Goal: Task Accomplishment & Management: Manage account settings

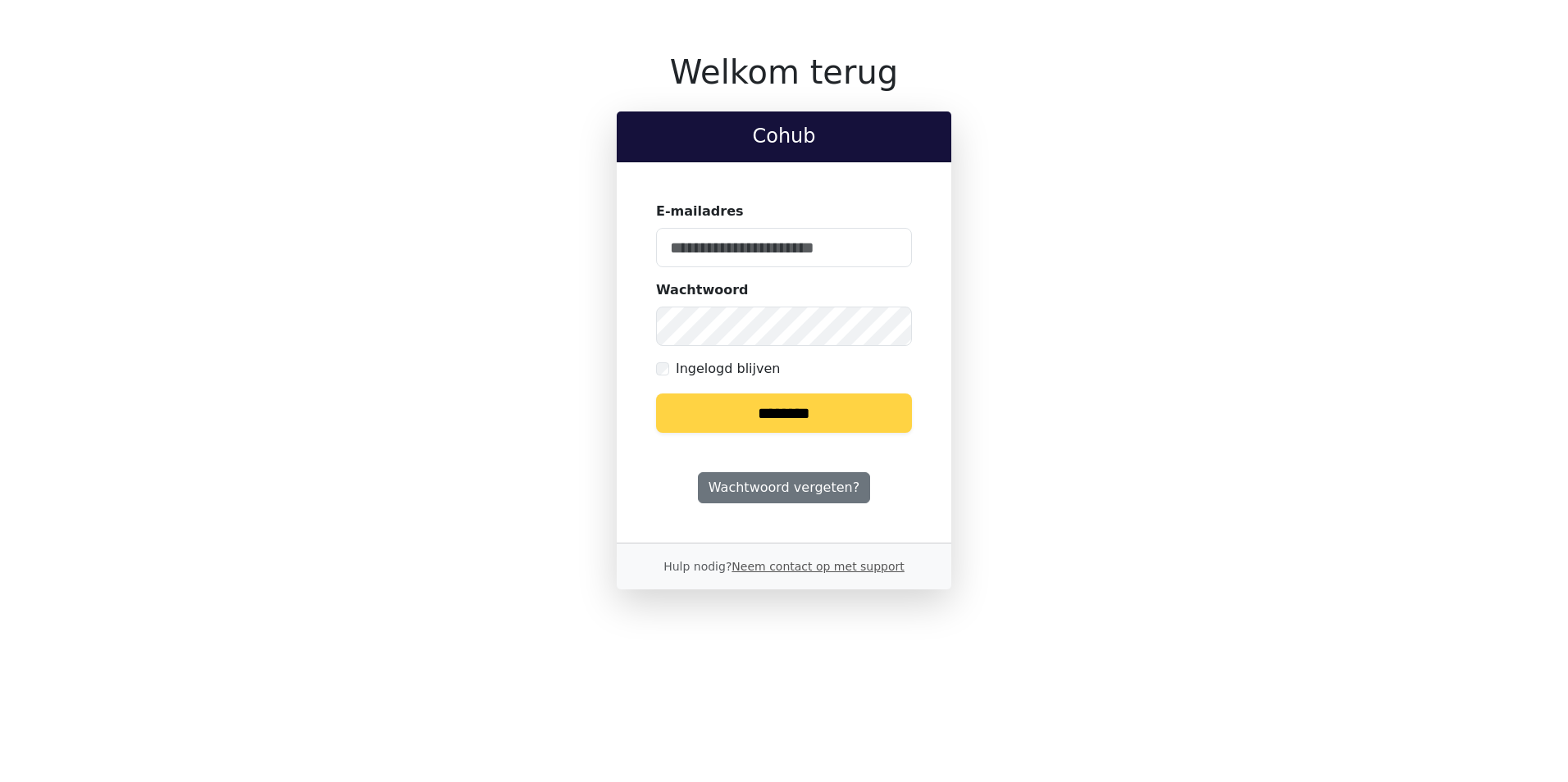
type input "**********"
click at [802, 416] on input "********" at bounding box center [783, 413] width 255 height 39
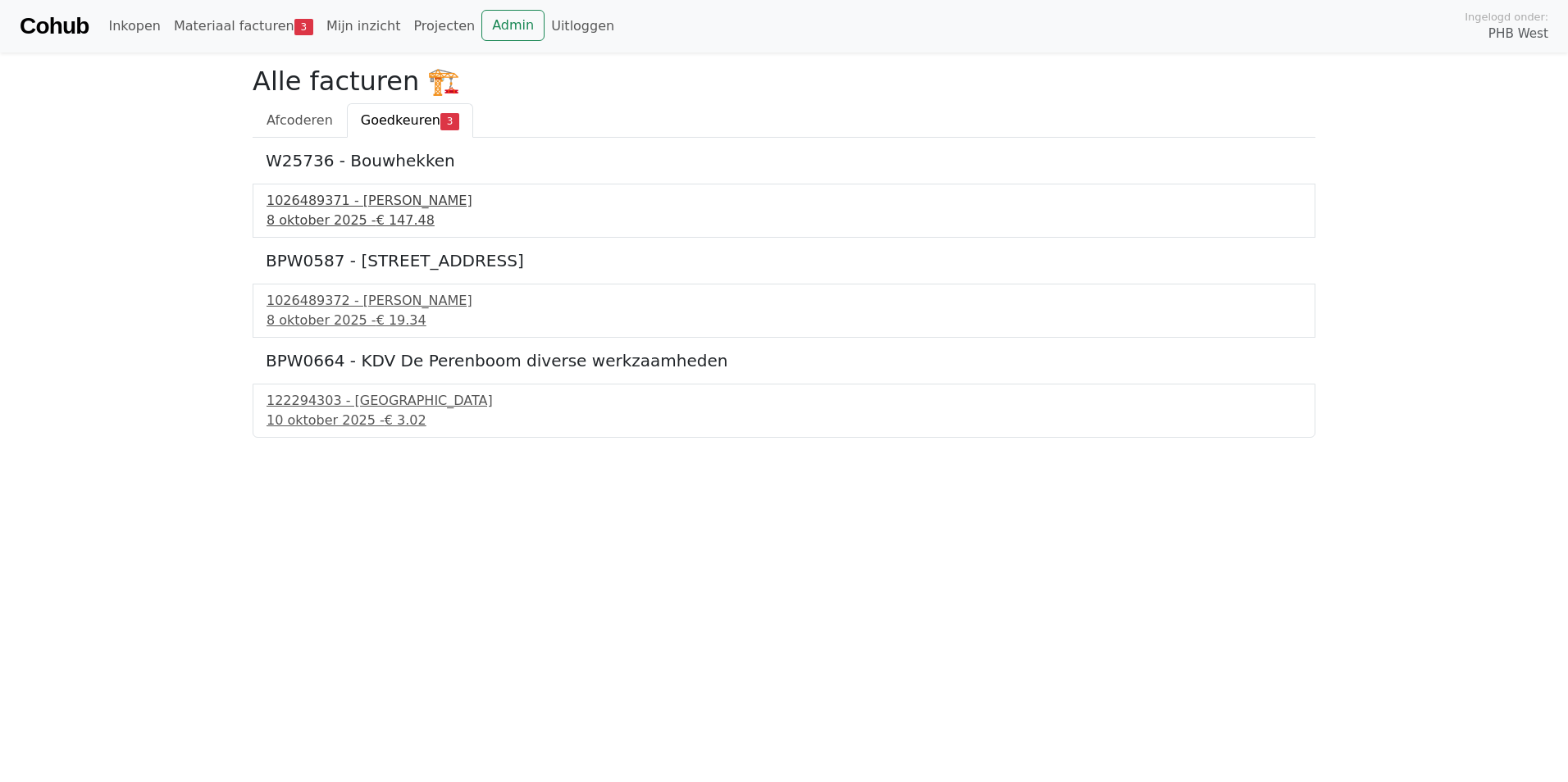
click at [361, 205] on div "1026489371 - Boels Verhuur" at bounding box center [784, 200] width 1035 height 20
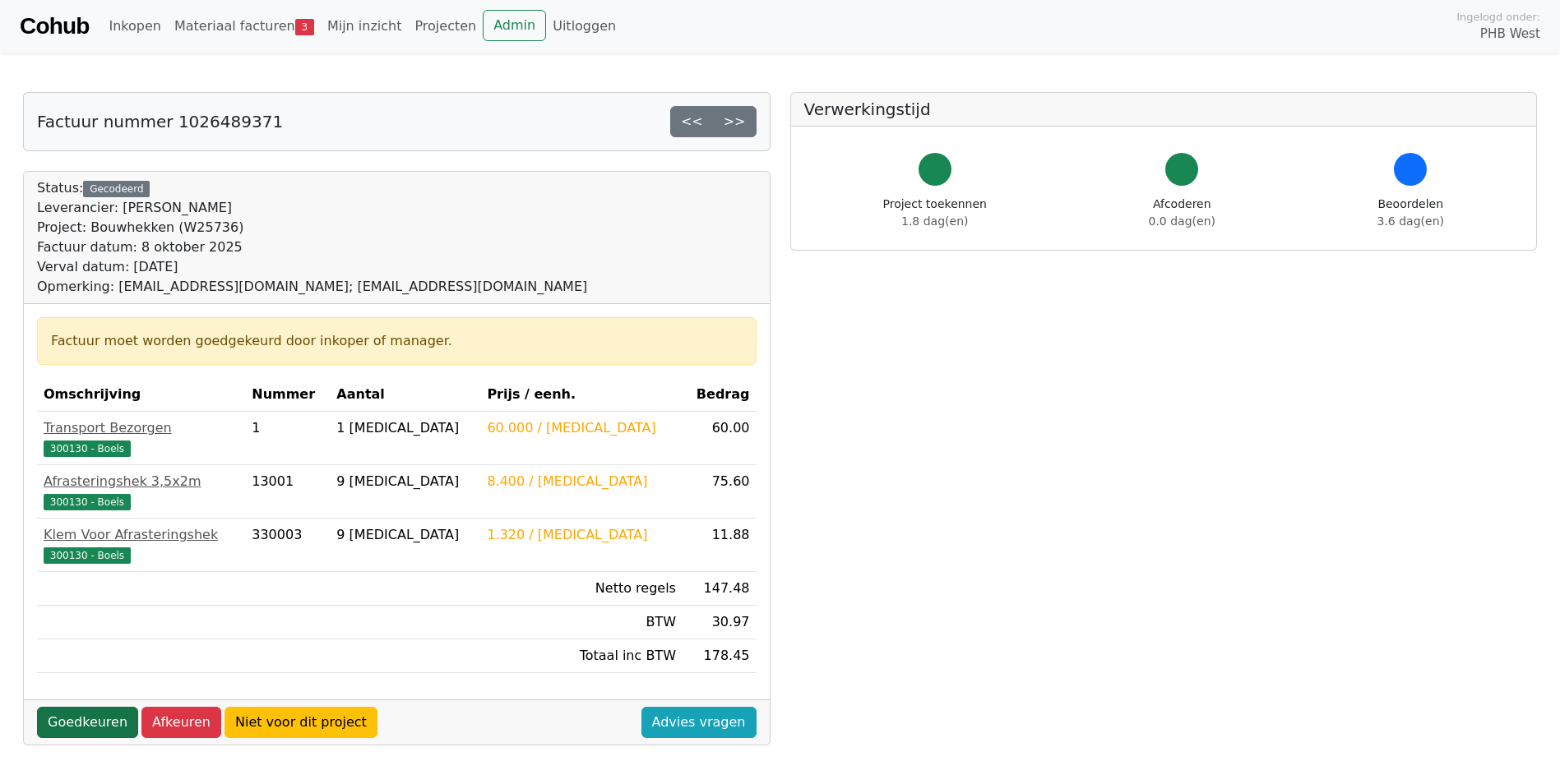
click at [83, 727] on link "Goedkeuren" at bounding box center [87, 722] width 101 height 31
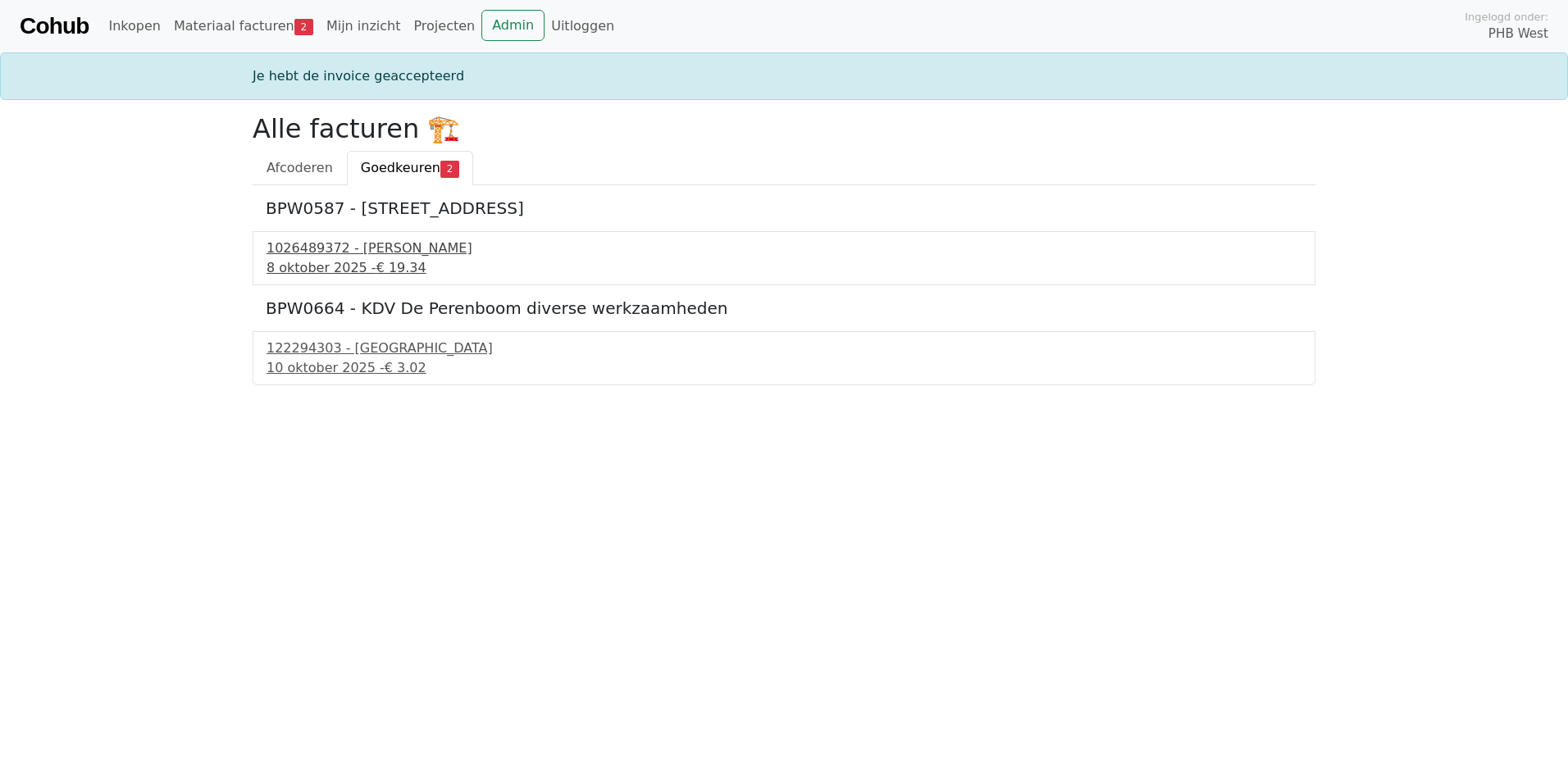
click at [330, 252] on div "1026489372 - Boels Verhuur" at bounding box center [784, 248] width 1035 height 20
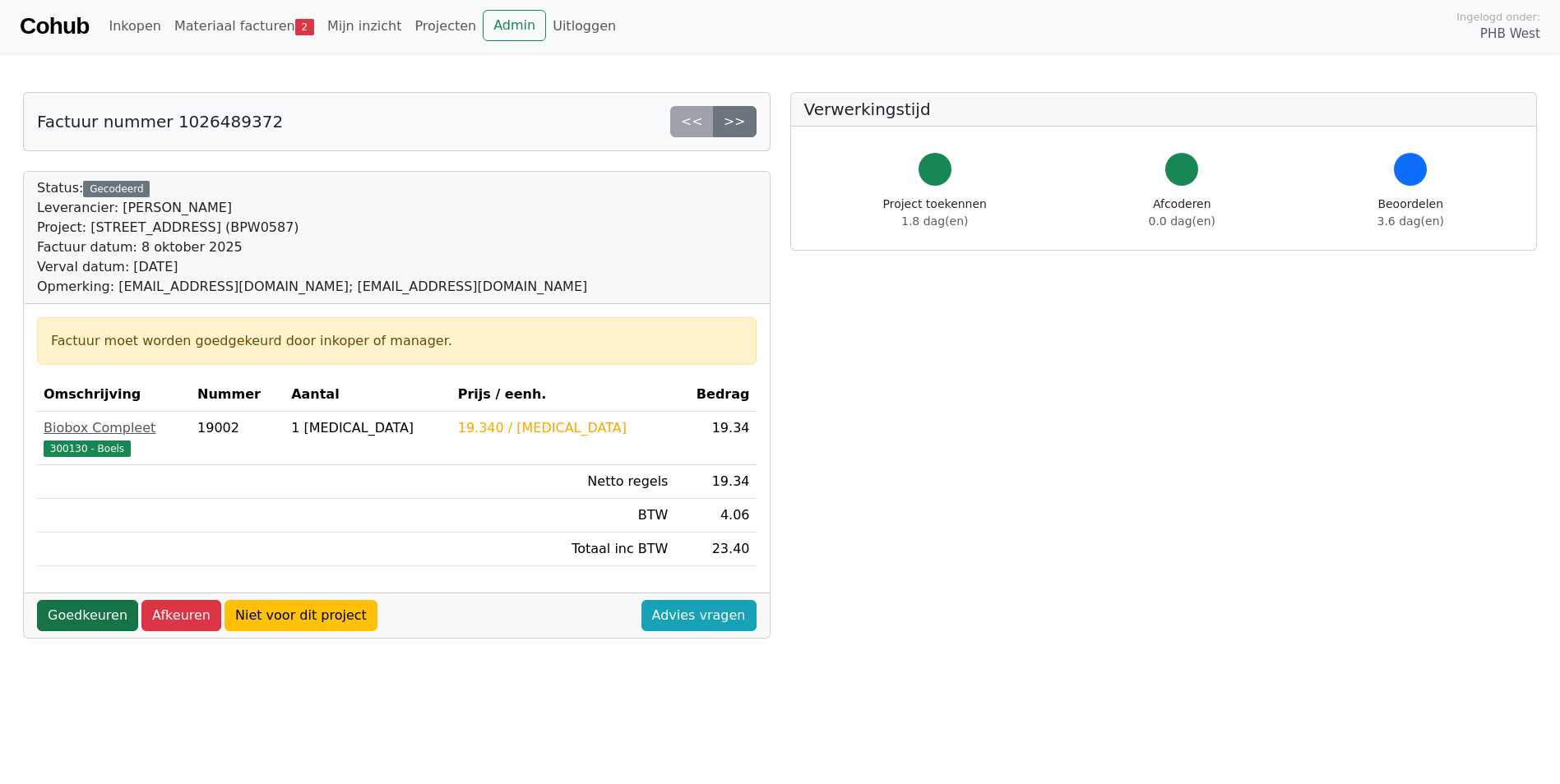
click at [76, 619] on link "Goedkeuren" at bounding box center [87, 615] width 101 height 31
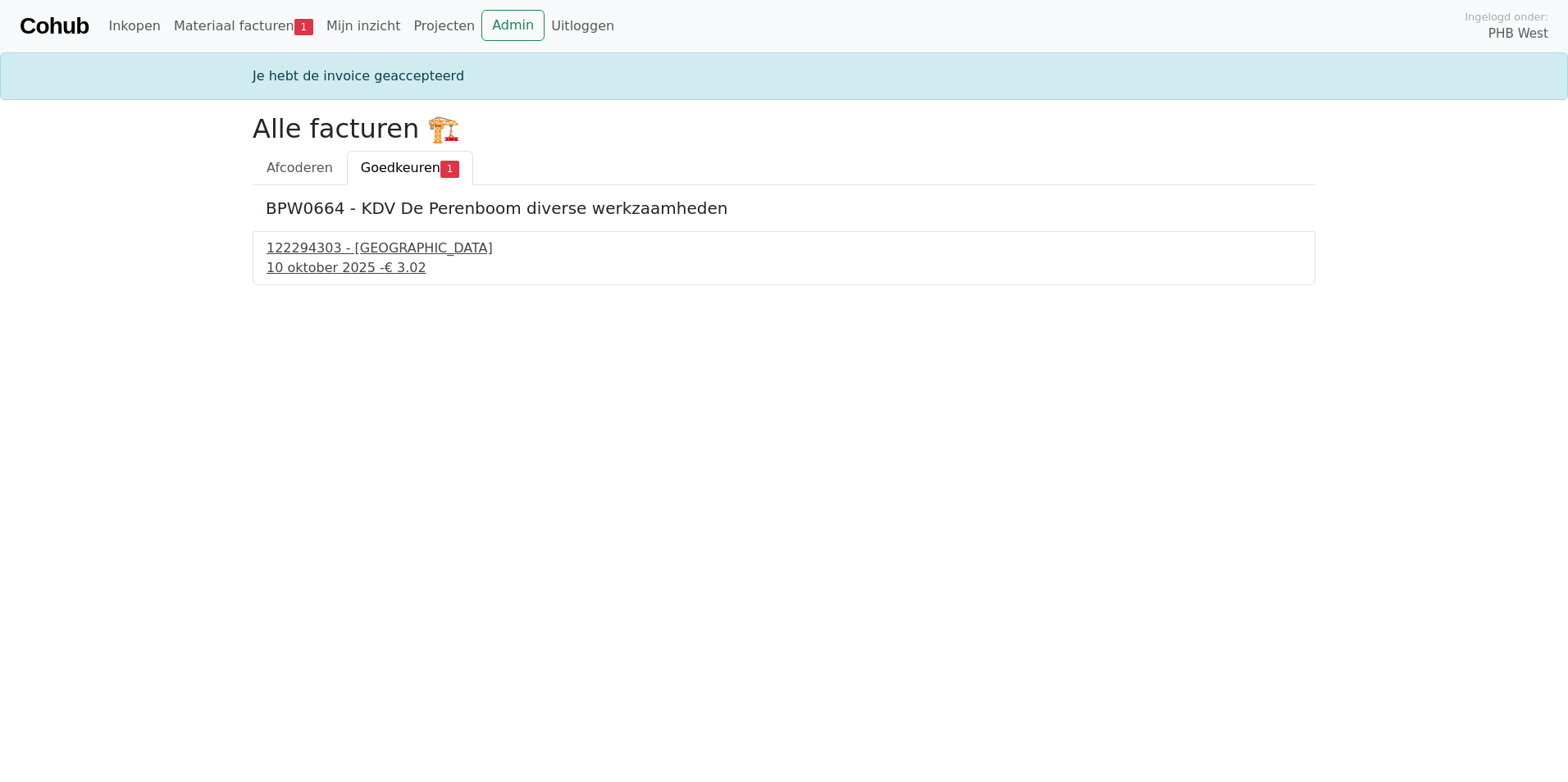
click at [335, 249] on div "122294303 - PontMeyer" at bounding box center [784, 248] width 1035 height 20
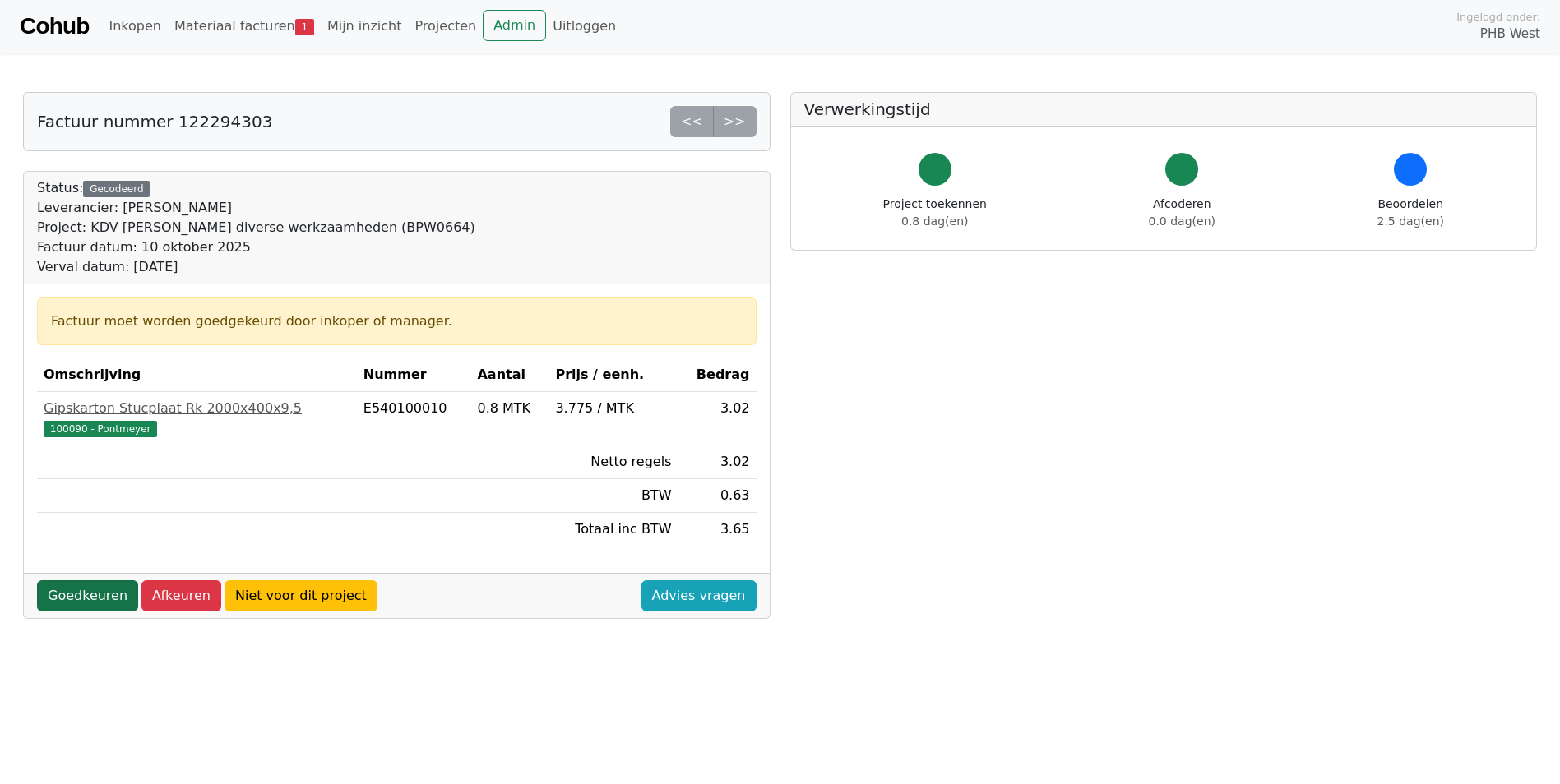
click at [86, 600] on link "Goedkeuren" at bounding box center [87, 596] width 101 height 31
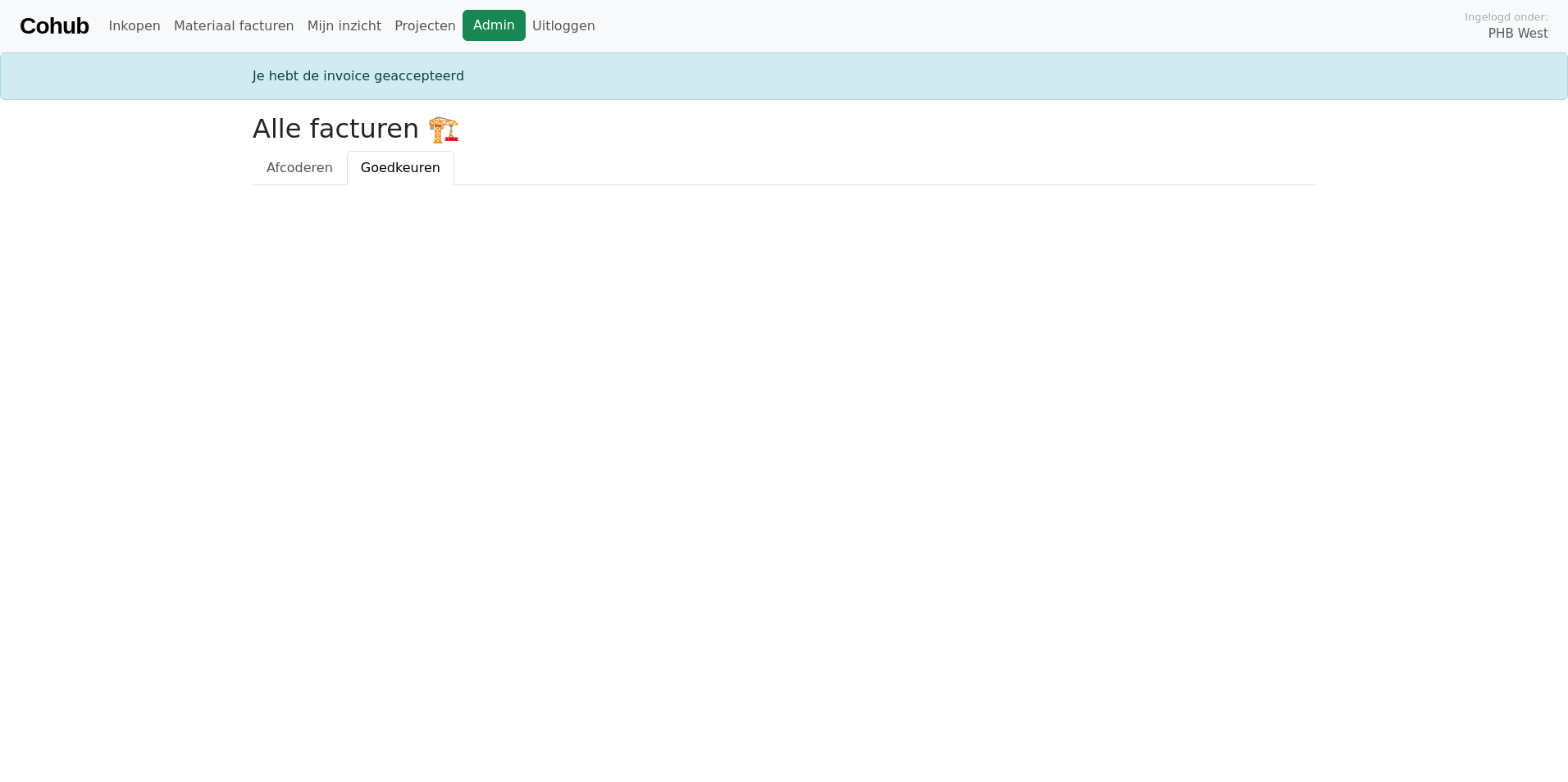
click at [462, 25] on link "Admin" at bounding box center [493, 25] width 63 height 31
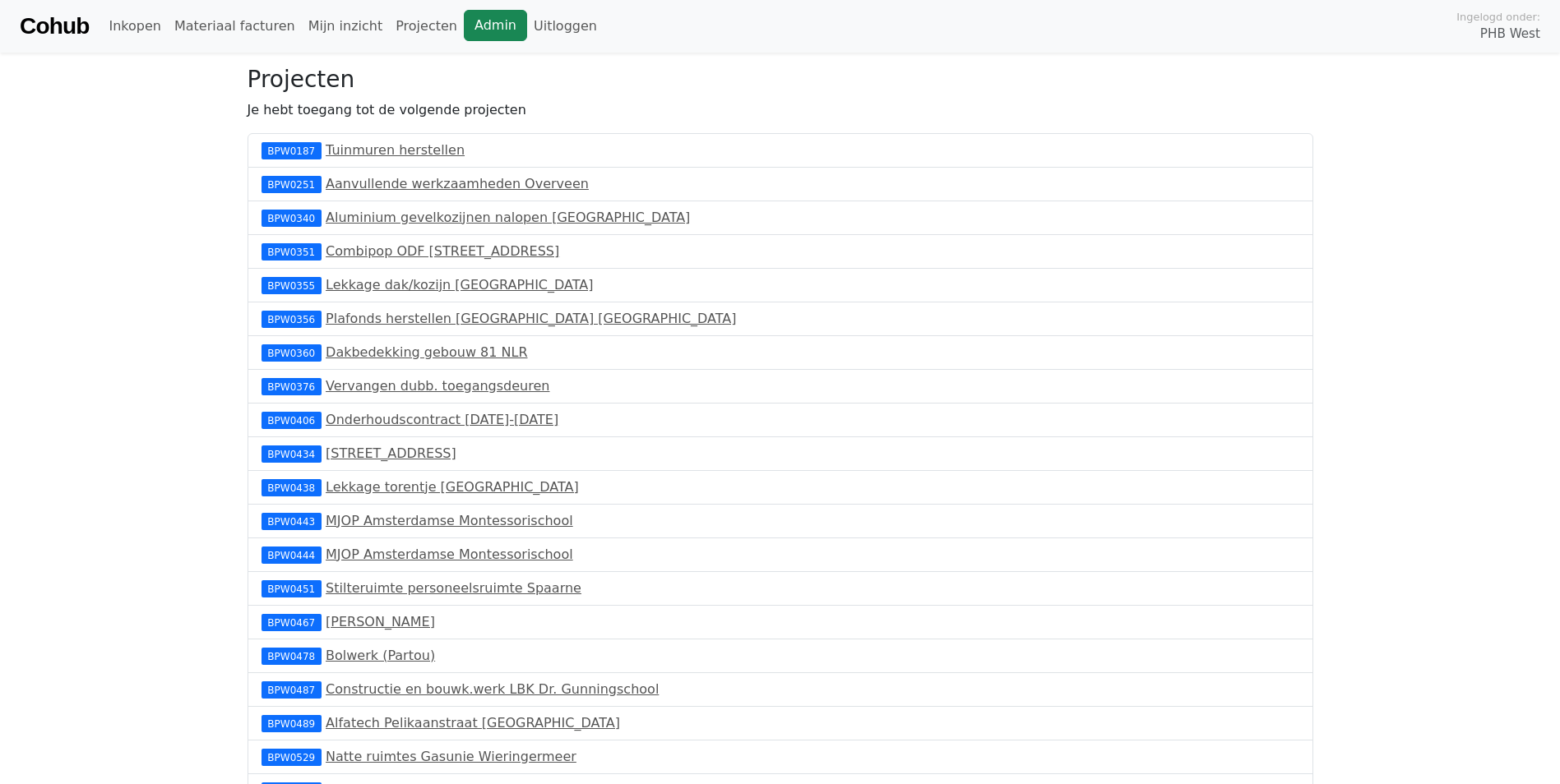
click at [465, 23] on link "Admin" at bounding box center [494, 25] width 63 height 31
click at [245, 27] on link "Materiaal facturen" at bounding box center [235, 26] width 134 height 33
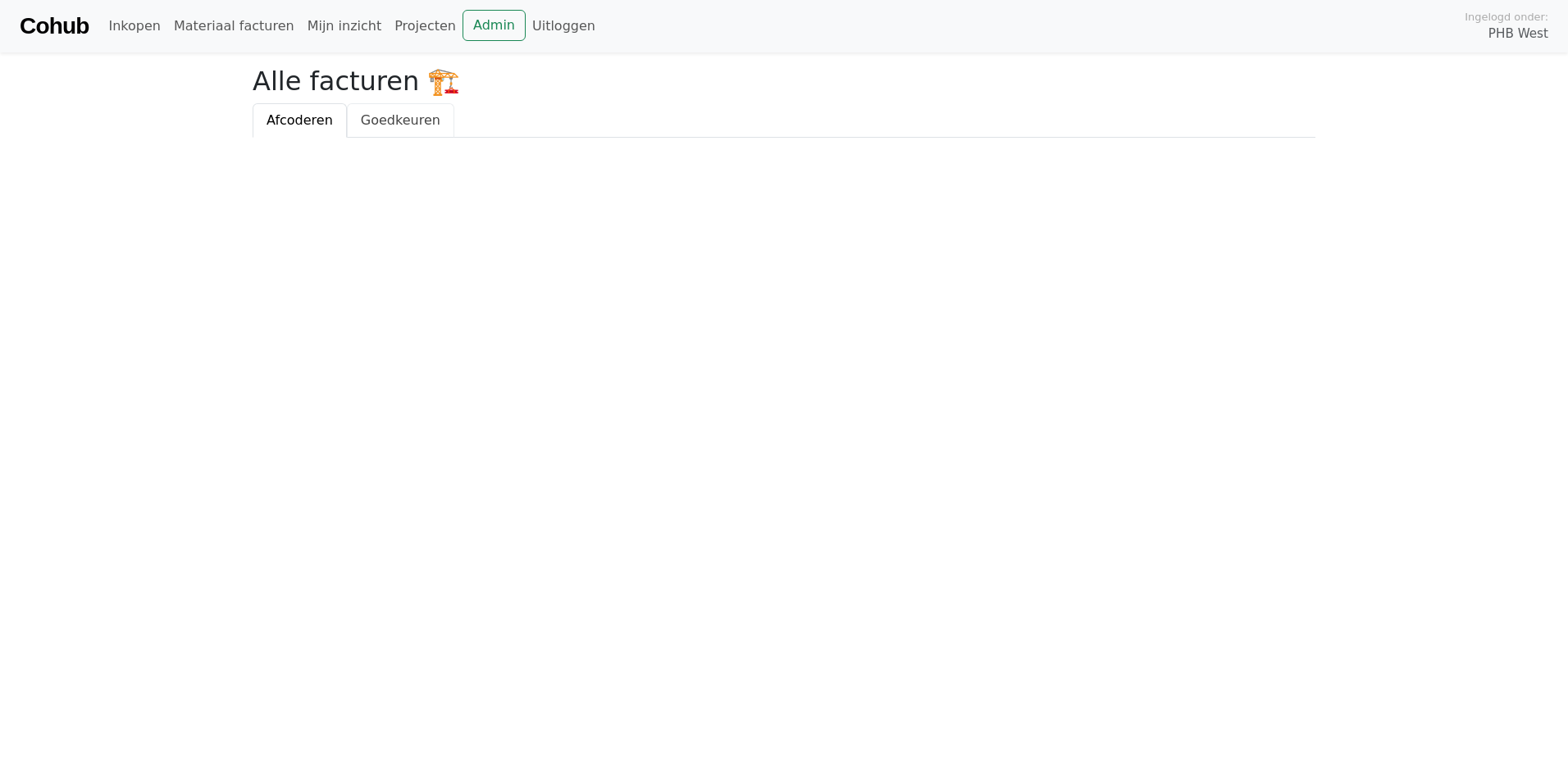
click at [409, 122] on span "Goedkeuren" at bounding box center [400, 120] width 80 height 16
click at [320, 123] on span "Afcoderen" at bounding box center [299, 120] width 66 height 16
click at [529, 29] on link "Uitloggen" at bounding box center [564, 26] width 77 height 33
